Goal: Communication & Community: Answer question/provide support

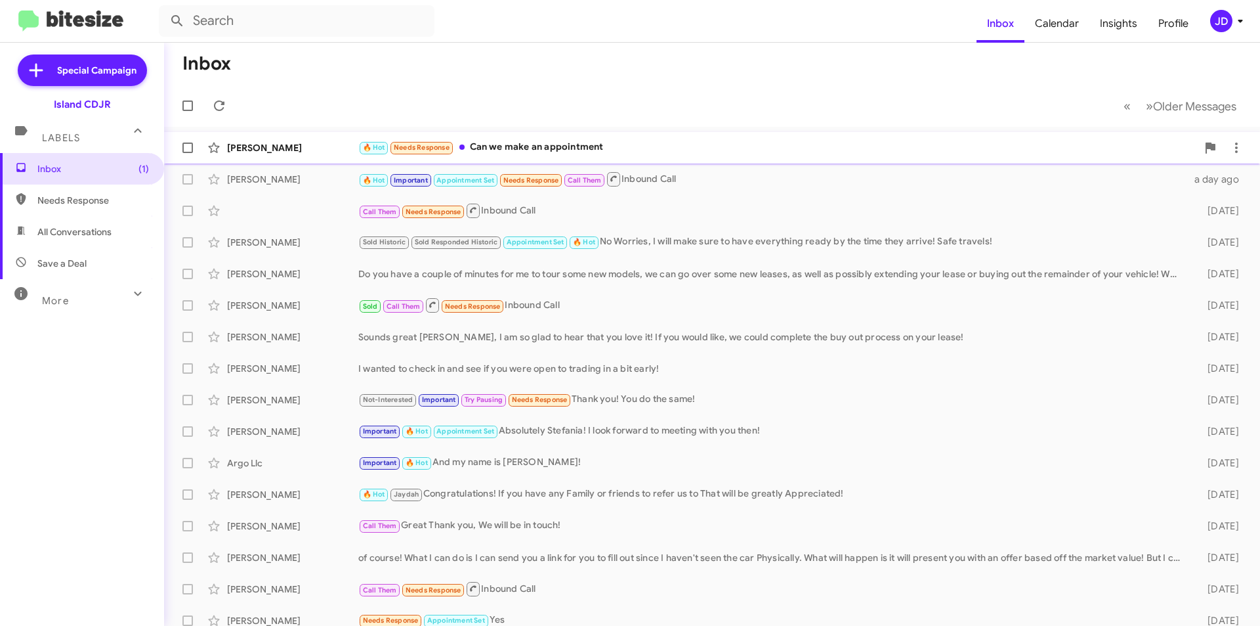
click at [277, 140] on div "[PERSON_NAME] 🔥 Hot Needs Response Can we make an appointment a minute ago" at bounding box center [712, 148] width 1075 height 26
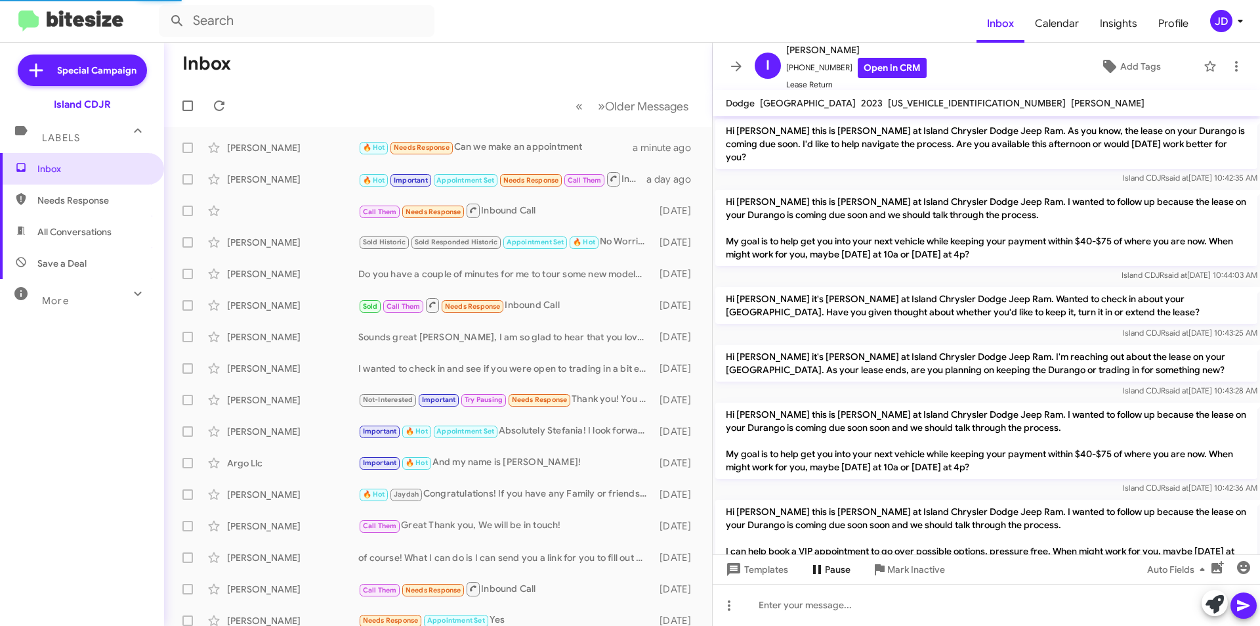
scroll to position [1137, 0]
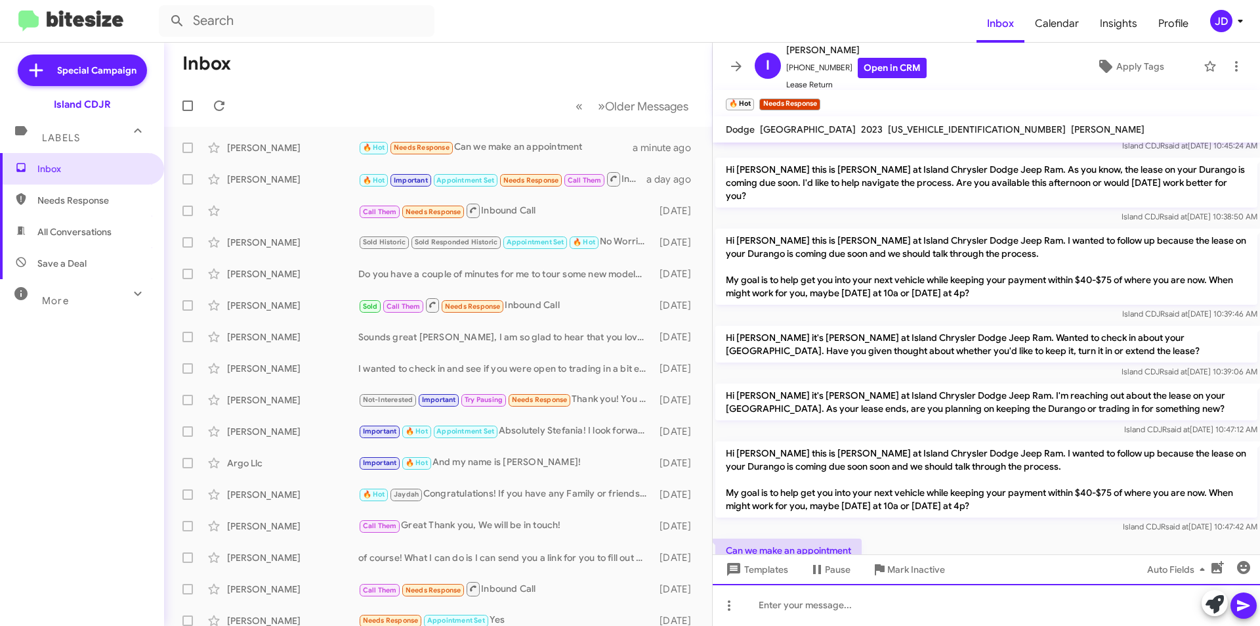
click at [876, 601] on div at bounding box center [986, 604] width 547 height 42
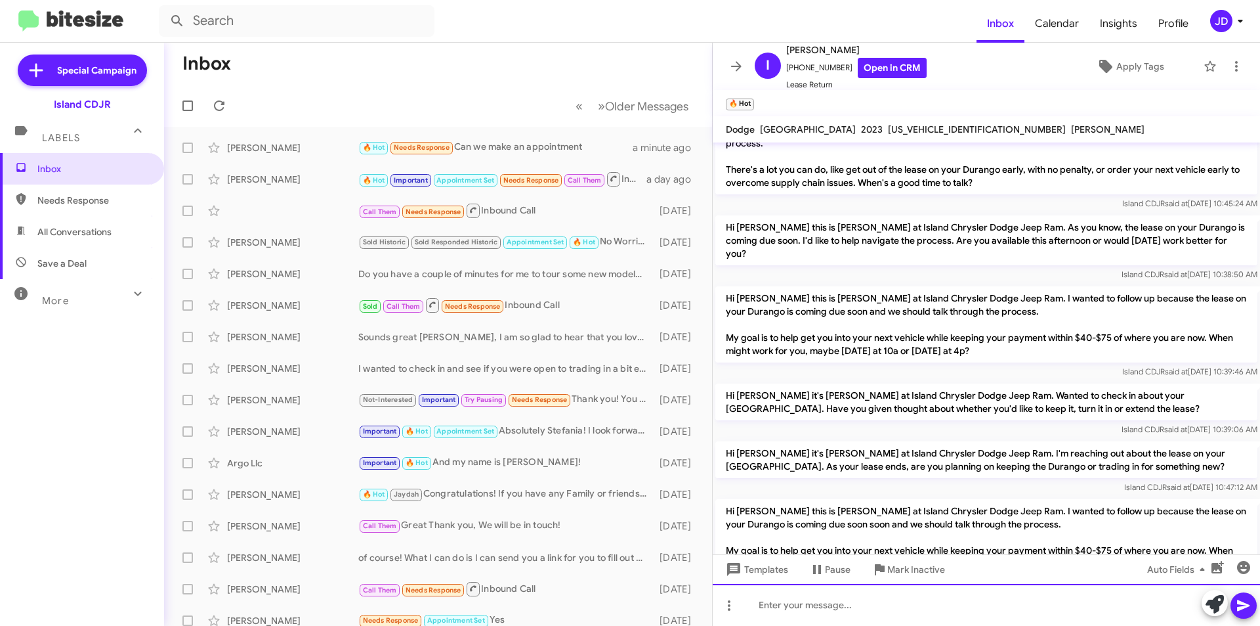
scroll to position [2058, 0]
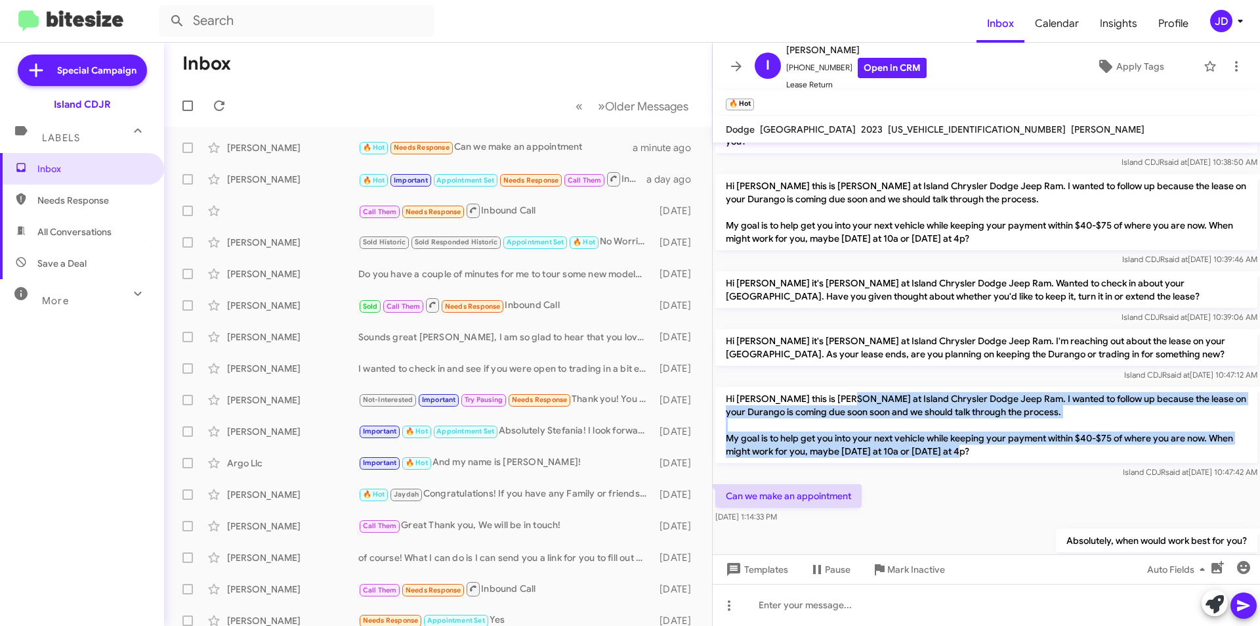
drag, startPoint x: 836, startPoint y: 281, endPoint x: 1021, endPoint y: 337, distance: 192.9
click at [1019, 387] on p "Hi [PERSON_NAME] this is [PERSON_NAME] at Island Chrysler Dodge Jeep Ram. I wan…" at bounding box center [986, 425] width 542 height 76
click at [1021, 387] on p "Hi [PERSON_NAME] this is [PERSON_NAME] at Island Chrysler Dodge Jeep Ram. I wan…" at bounding box center [986, 425] width 542 height 76
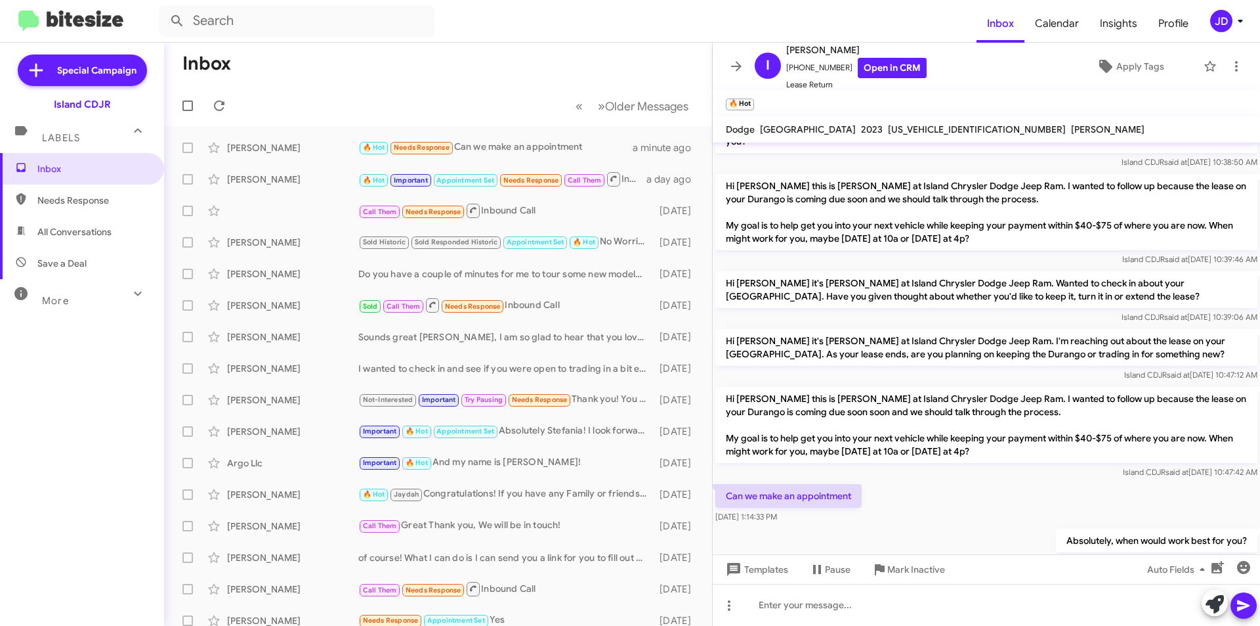
drag, startPoint x: 956, startPoint y: 397, endPoint x: 940, endPoint y: 389, distance: 18.2
click at [953, 481] on div "Can we make an appointment [DATE] 1:14:33 PM" at bounding box center [986, 503] width 547 height 45
click at [221, 101] on icon at bounding box center [219, 105] width 11 height 11
